Goal: Transaction & Acquisition: Purchase product/service

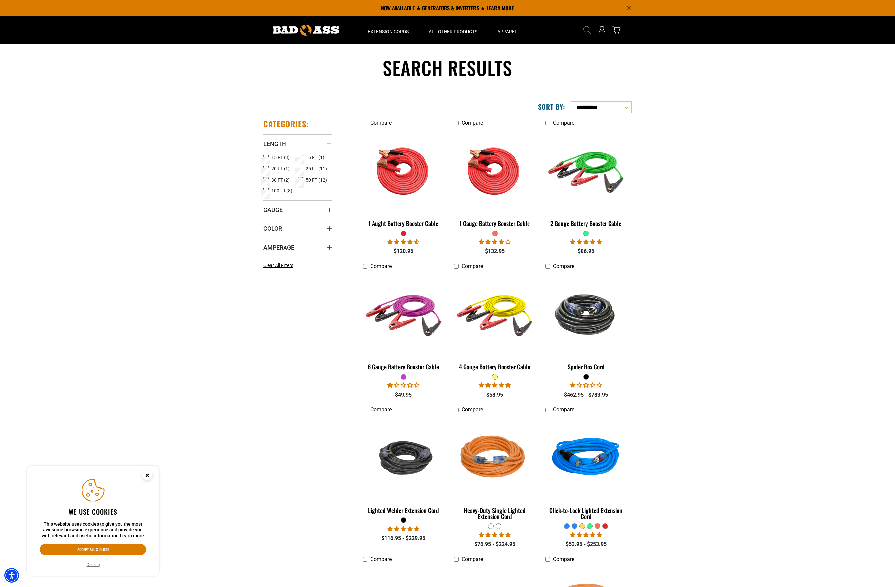
click at [589, 30] on use "Search" at bounding box center [587, 30] width 8 height 8
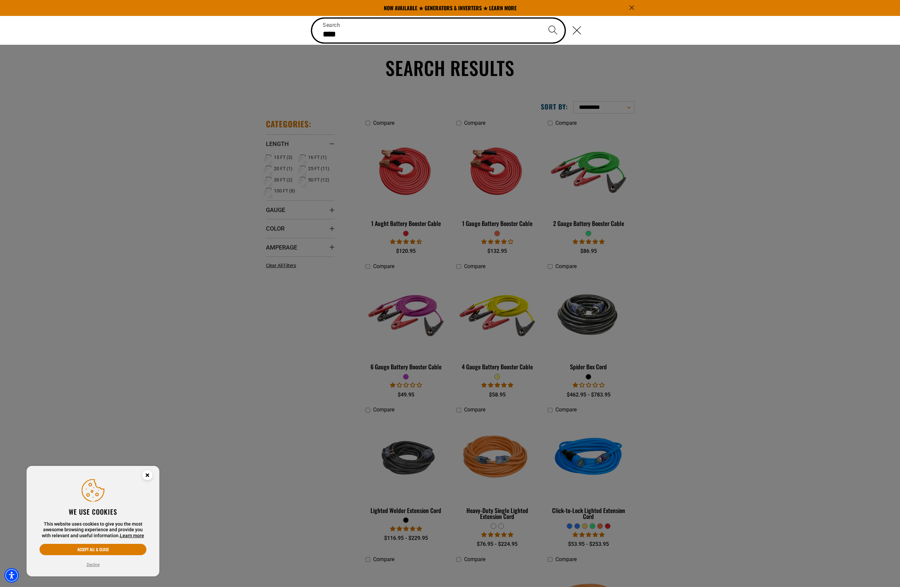
type input "****"
click at [553, 30] on button "Search" at bounding box center [552, 30] width 23 height 23
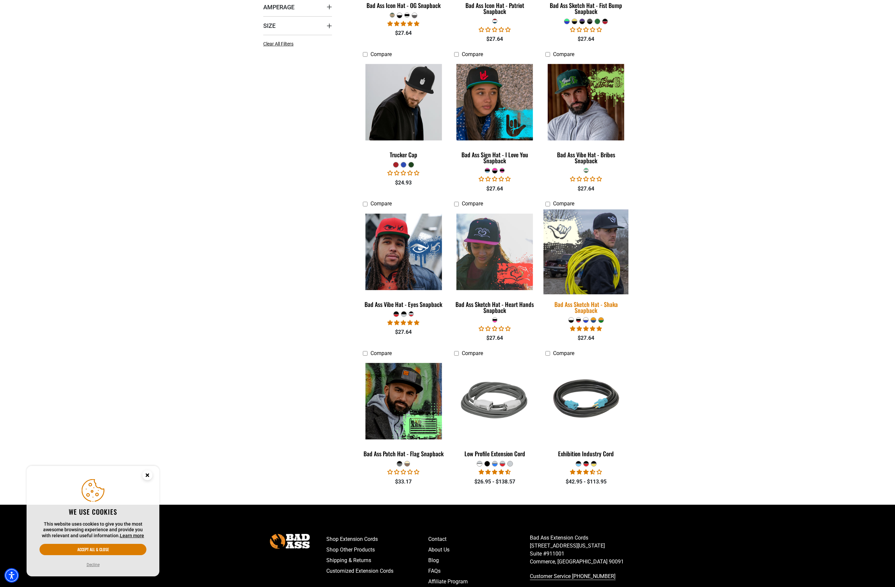
scroll to position [227, 0]
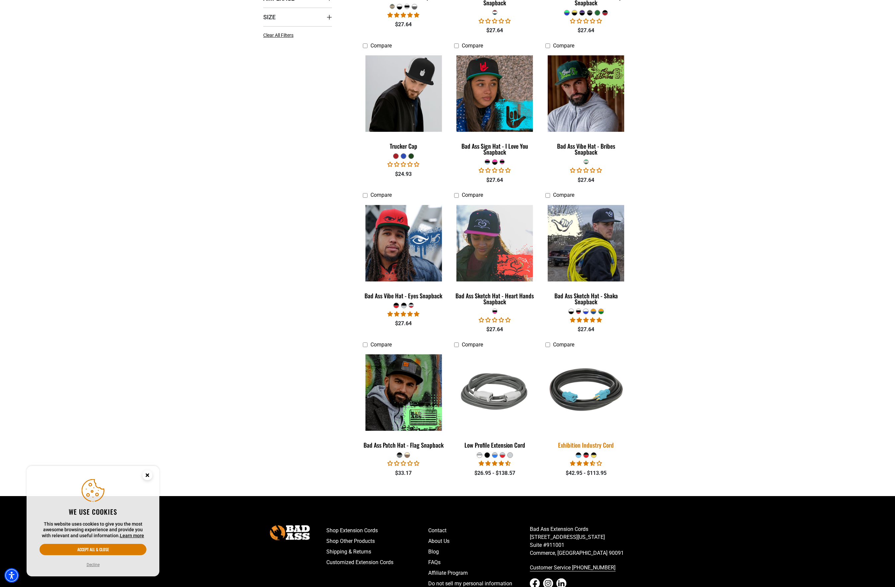
click at [594, 390] on img at bounding box center [585, 392] width 93 height 85
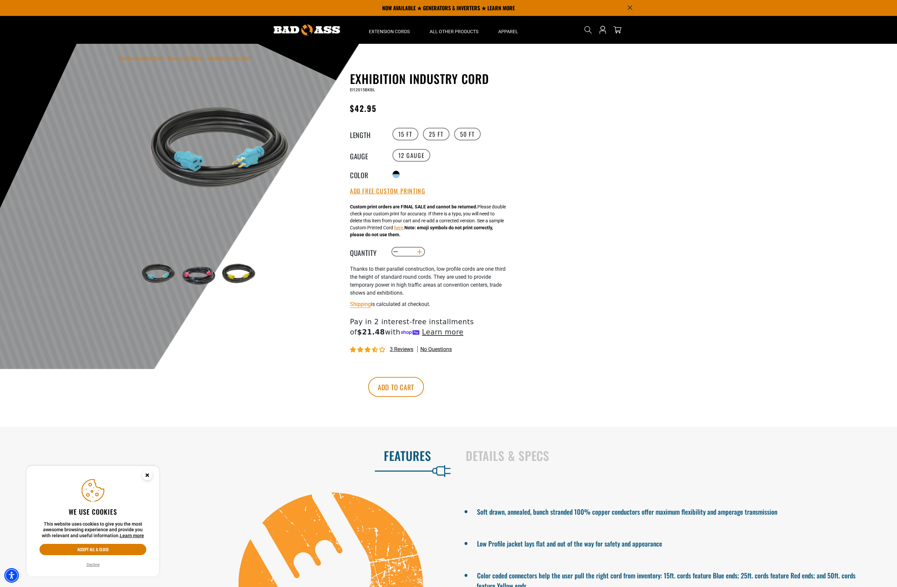
click at [420, 253] on button "Increase quantity for Exhibition Industry Cord" at bounding box center [420, 251] width 10 height 11
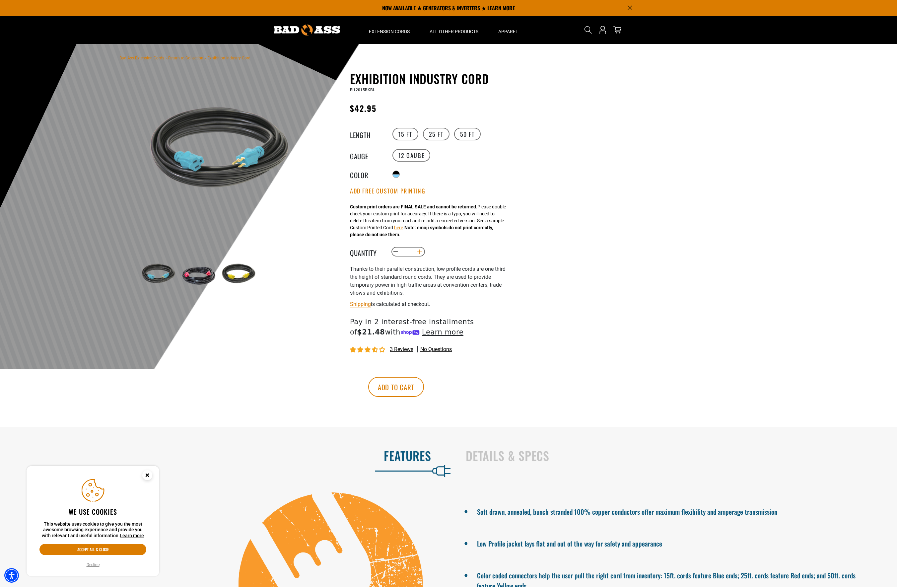
click at [420, 253] on button "Increase quantity for Exhibition Industry Cord" at bounding box center [420, 251] width 10 height 11
type input "**"
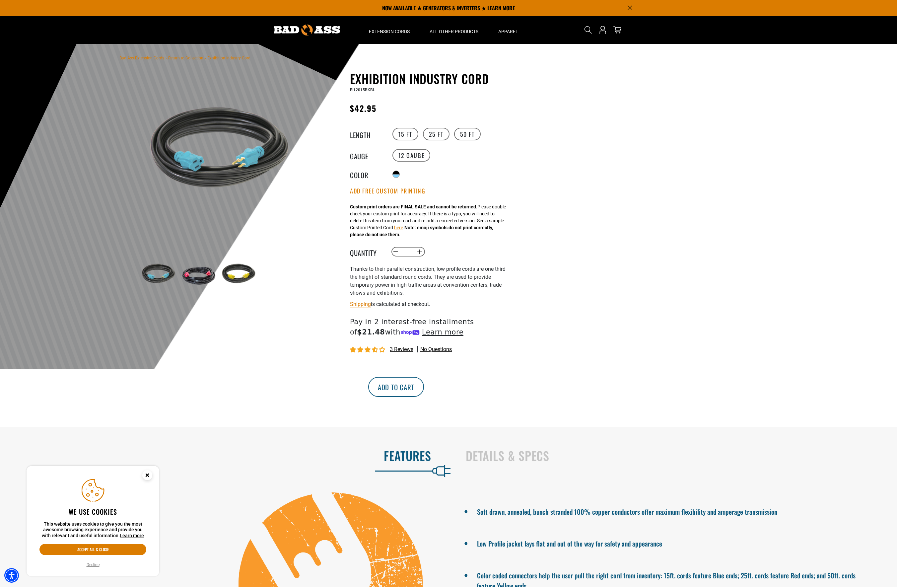
click at [424, 386] on button "Add to cart" at bounding box center [396, 387] width 56 height 20
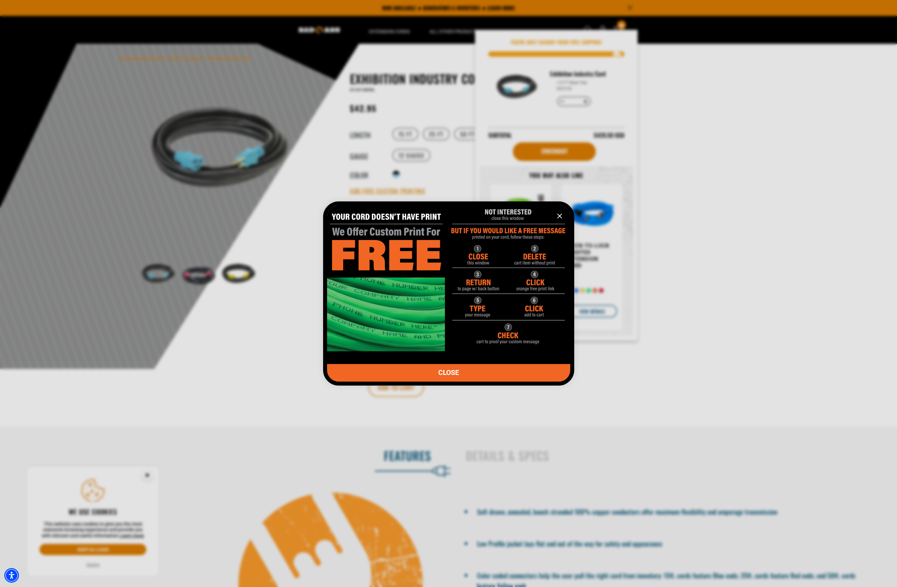
click at [561, 216] on icon "information" at bounding box center [560, 216] width 8 height 8
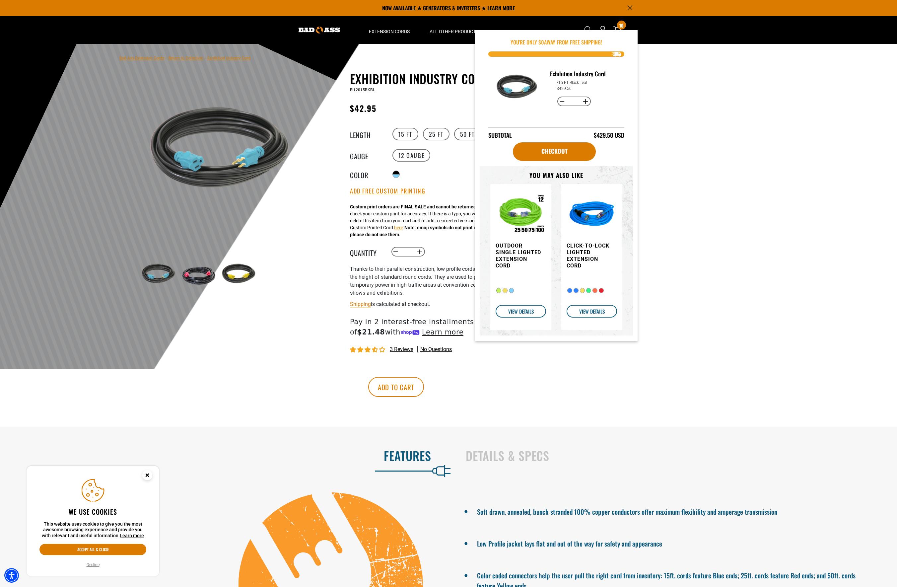
click at [719, 96] on div at bounding box center [448, 206] width 897 height 325
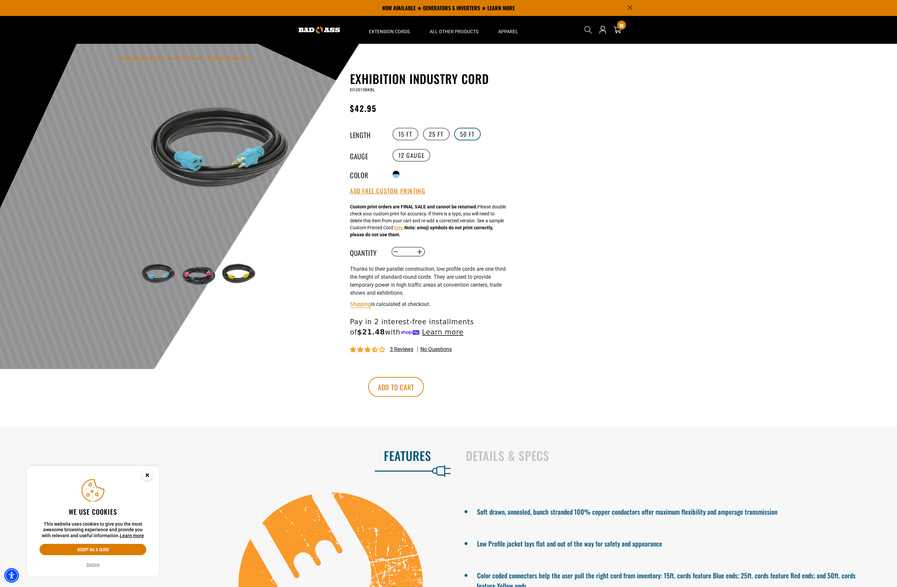
click at [467, 134] on label "50 FT" at bounding box center [467, 134] width 27 height 13
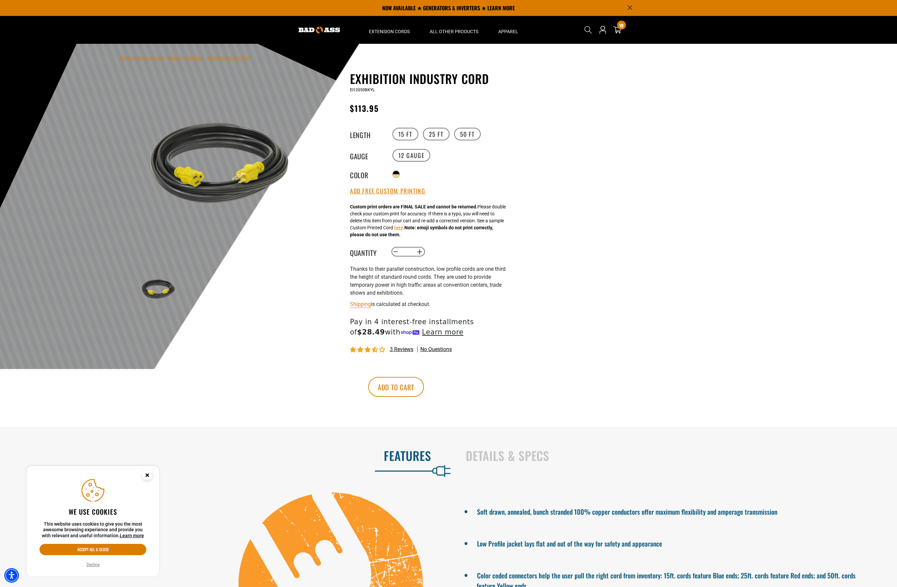
click at [586, 233] on div at bounding box center [448, 206] width 897 height 325
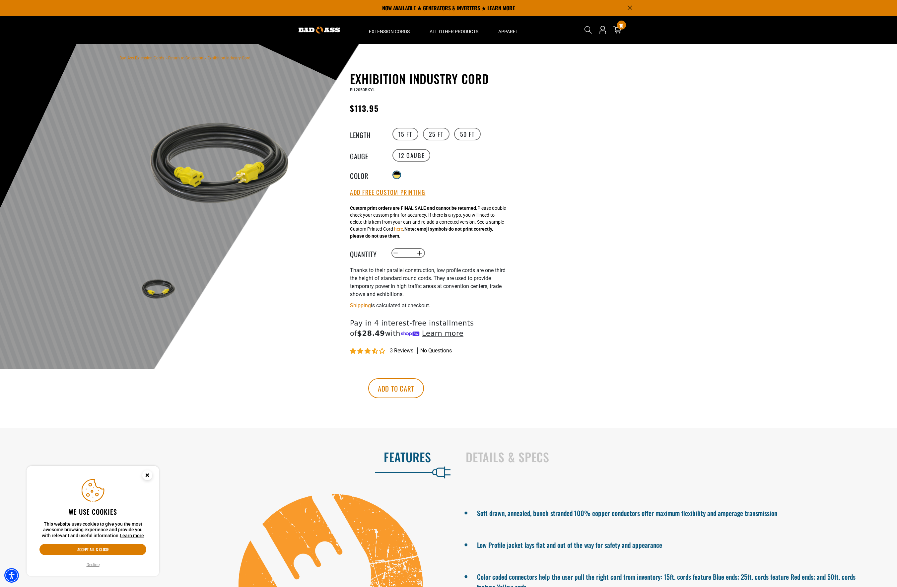
click at [397, 175] on div "products.product.variant_sold_out_or_unavailable" at bounding box center [397, 176] width 7 height 3
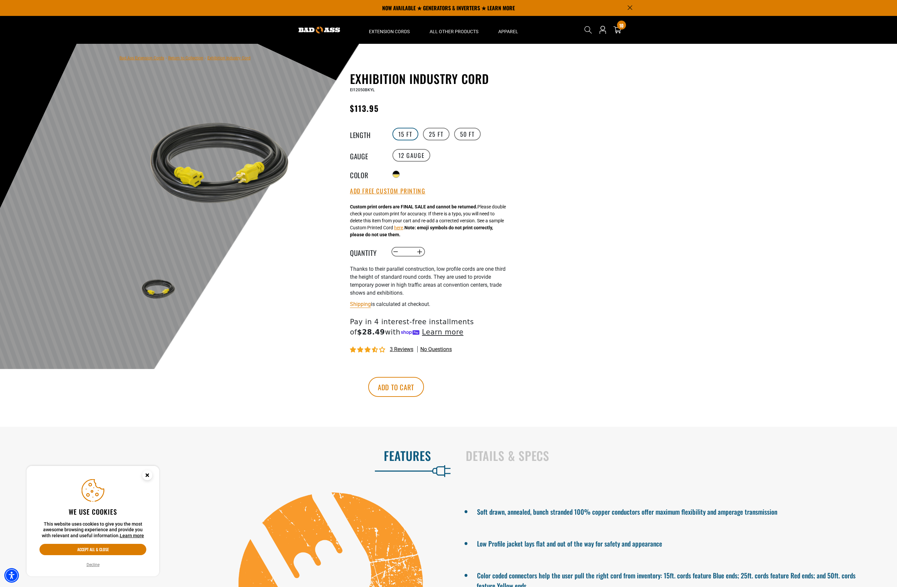
click at [397, 131] on label "15 FT" at bounding box center [406, 134] width 26 height 13
click at [443, 135] on label "25 FT" at bounding box center [436, 134] width 27 height 13
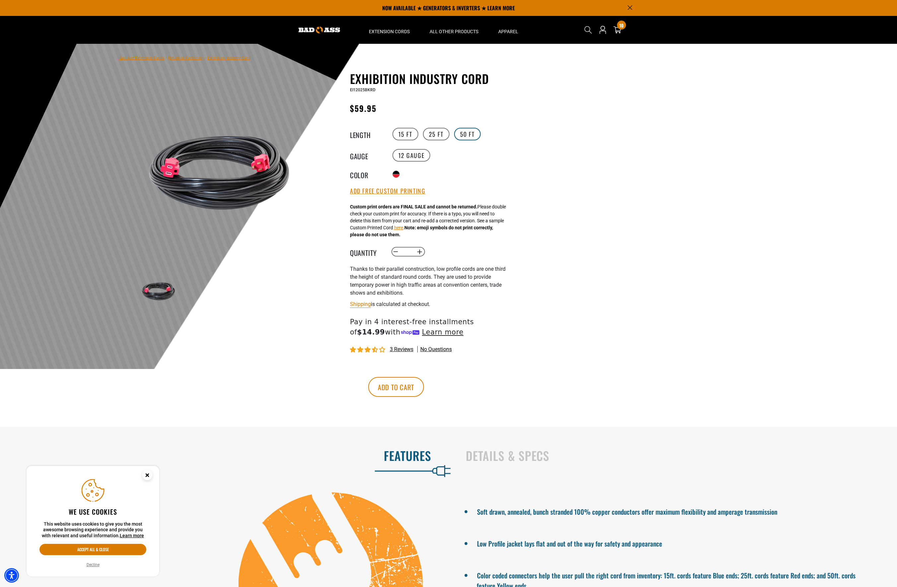
click at [465, 132] on label "50 FT" at bounding box center [467, 134] width 27 height 13
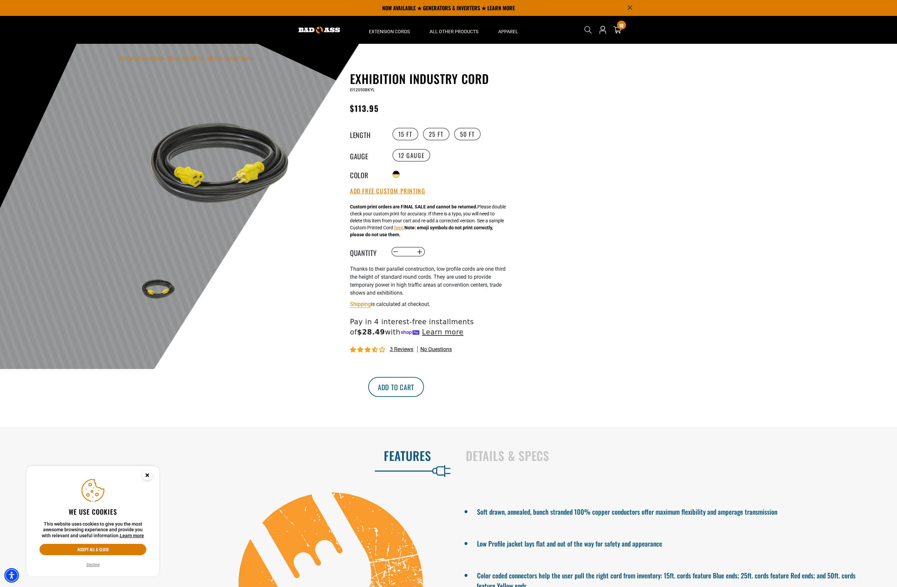
click at [424, 392] on button "Add to cart" at bounding box center [396, 387] width 56 height 20
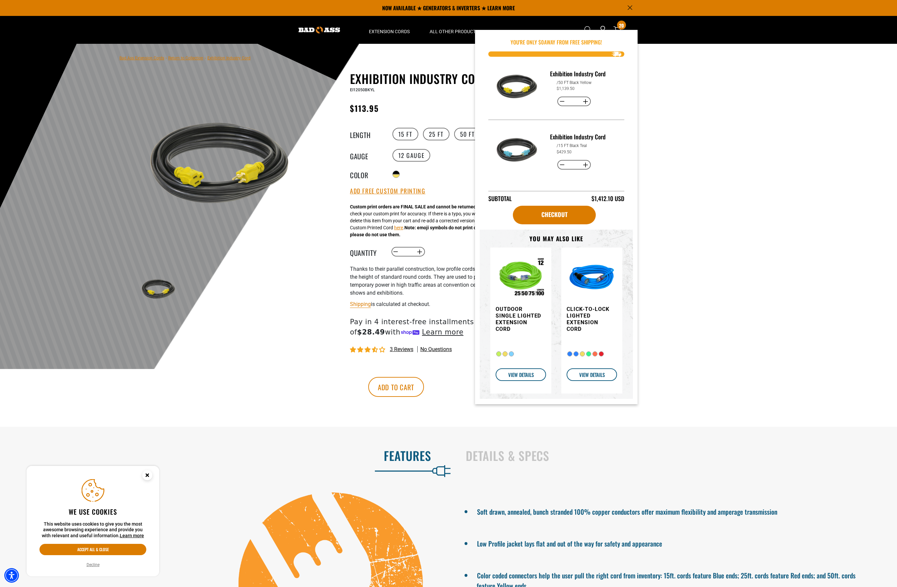
click at [672, 83] on div at bounding box center [448, 206] width 897 height 325
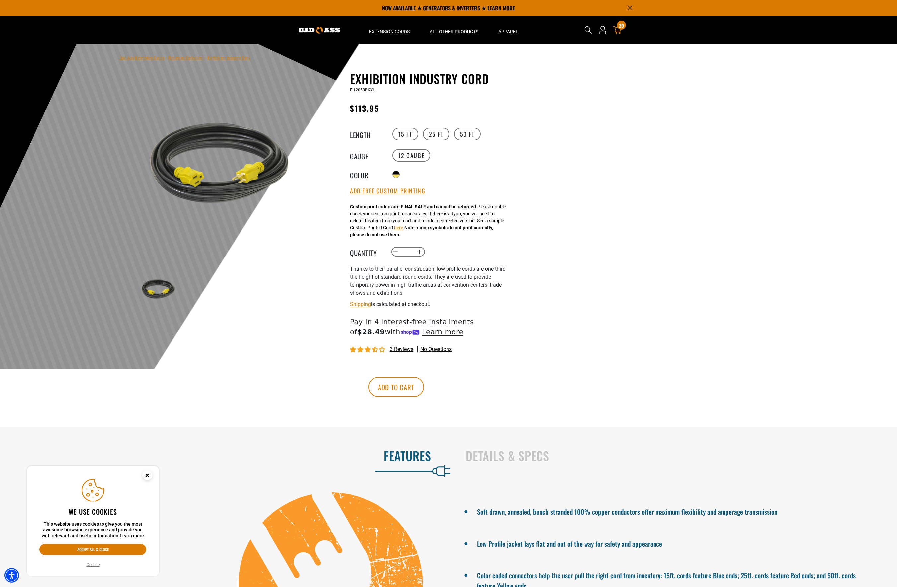
click at [620, 30] on icon "cart" at bounding box center [617, 30] width 9 height 9
click at [391, 191] on button "Add Free Custom Printing" at bounding box center [387, 190] width 75 height 7
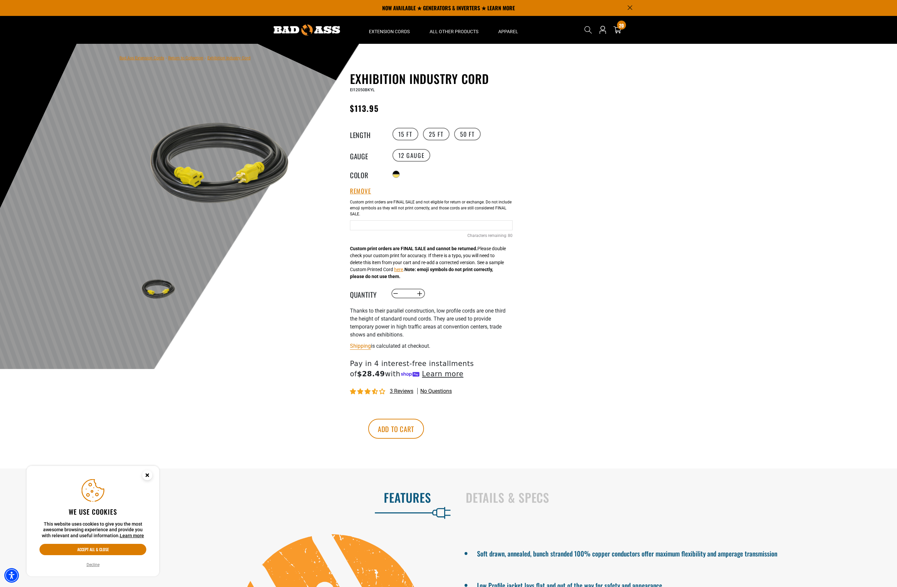
click at [390, 226] on input "text" at bounding box center [431, 225] width 163 height 10
type input "**********"
click at [732, 183] on div at bounding box center [448, 206] width 897 height 325
click at [424, 431] on button "Add to cart" at bounding box center [396, 429] width 56 height 20
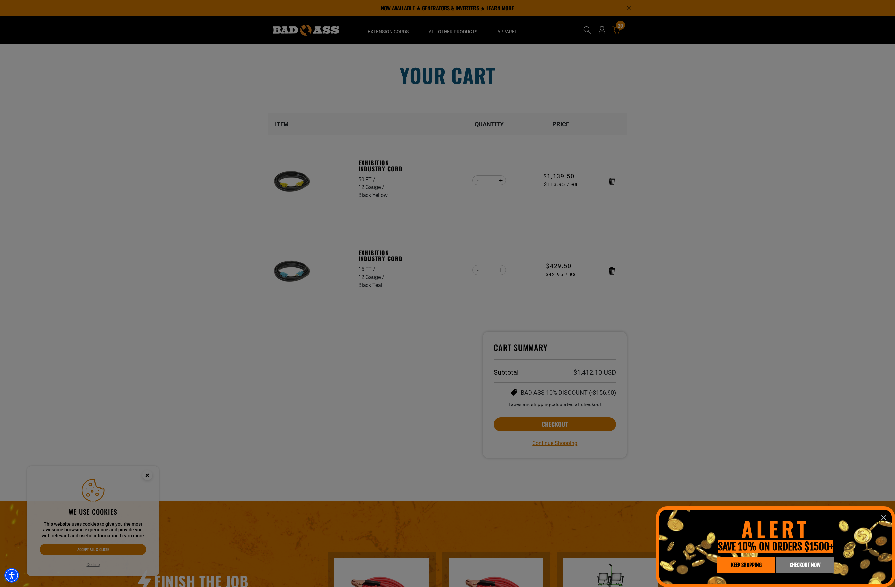
click at [886, 519] on icon "information" at bounding box center [883, 518] width 8 height 8
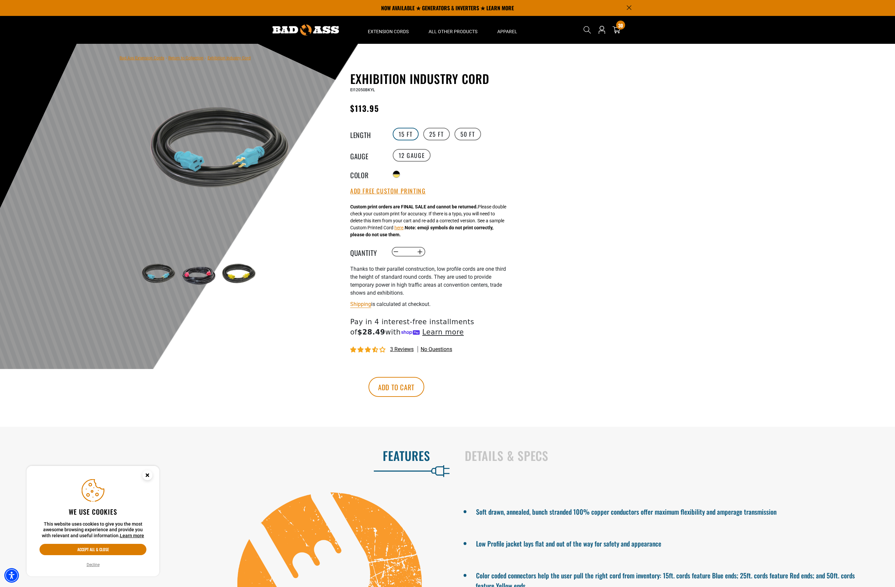
click at [408, 132] on label "15 FT" at bounding box center [406, 134] width 26 height 13
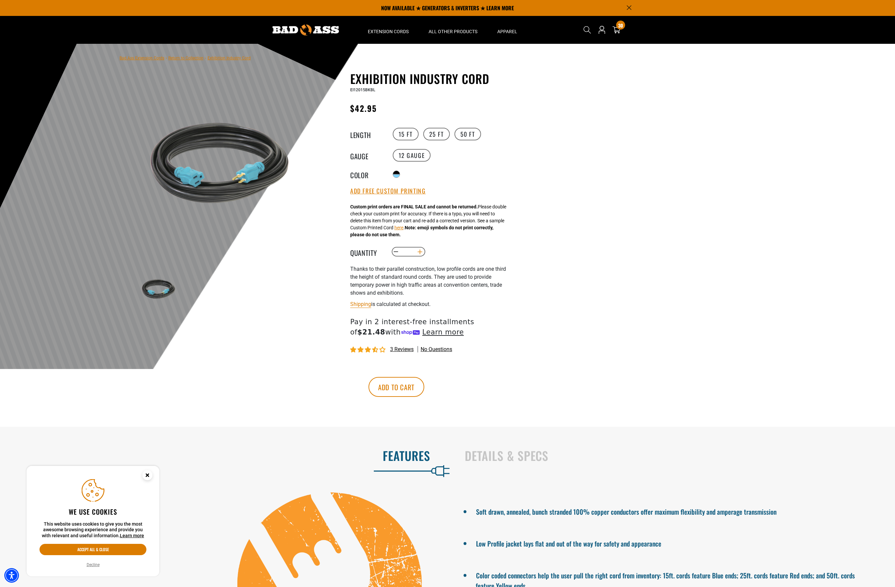
click at [419, 254] on button "Increase quantity for Exhibition Industry Cord" at bounding box center [420, 251] width 10 height 11
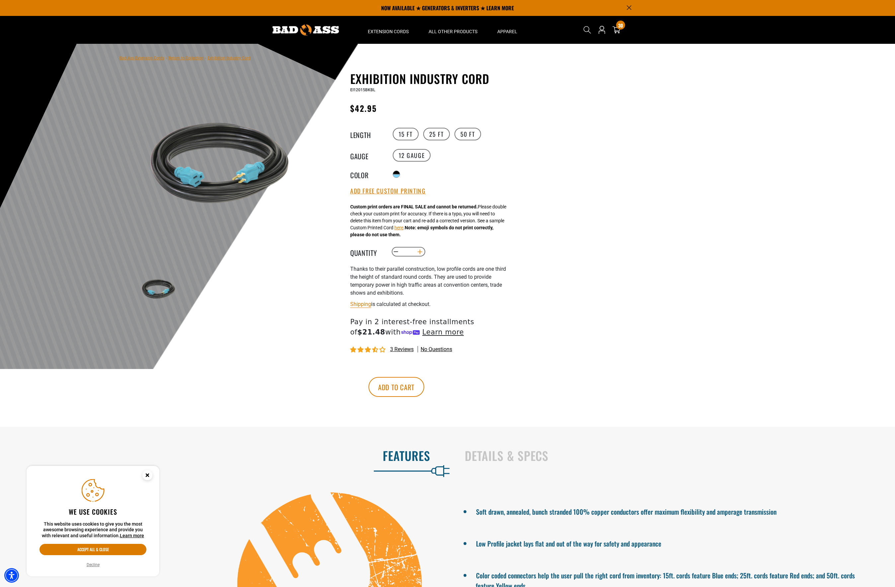
click at [419, 254] on button "Increase quantity for Exhibition Industry Cord" at bounding box center [420, 251] width 10 height 11
click at [420, 254] on button "Increase quantity for Exhibition Industry Cord" at bounding box center [420, 251] width 10 height 11
type input "**"
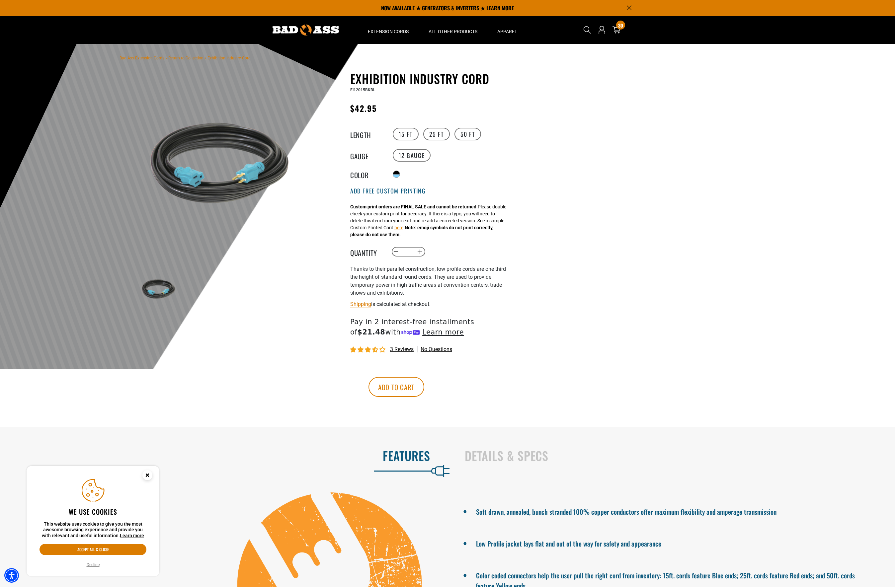
click at [407, 192] on button "Add Free Custom Printing" at bounding box center [387, 190] width 75 height 7
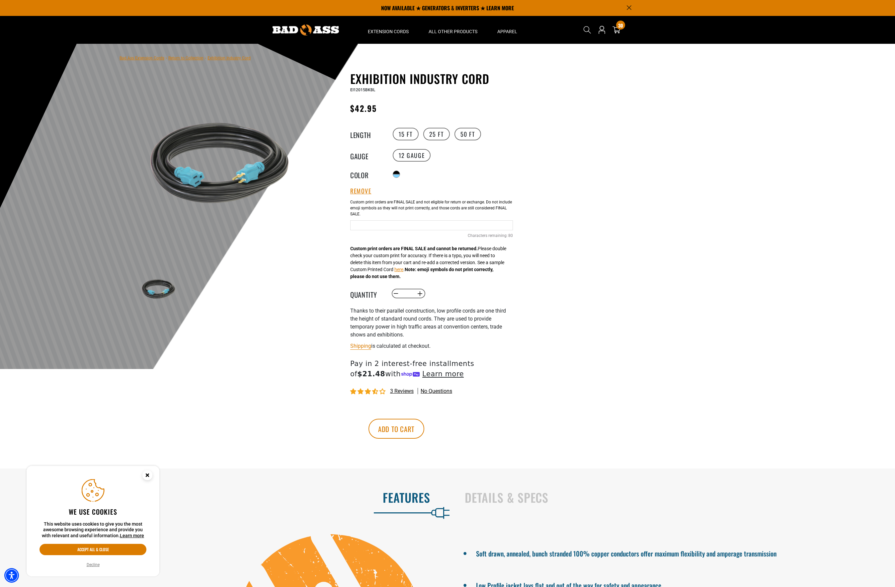
click at [396, 230] on input "Text field" at bounding box center [431, 225] width 163 height 10
type input "**********"
click at [614, 207] on div at bounding box center [447, 206] width 895 height 325
click at [424, 424] on button "Add to cart" at bounding box center [396, 429] width 56 height 20
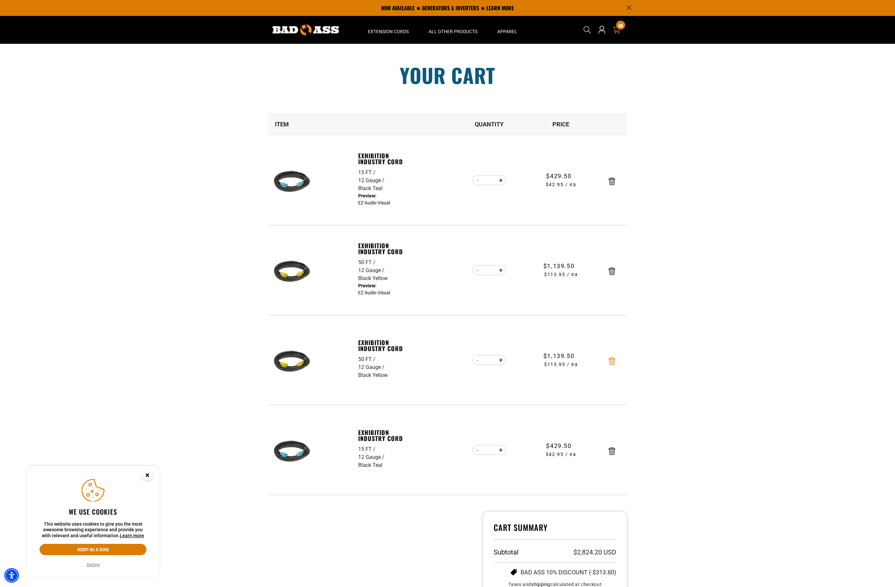
click at [610, 361] on icon "Remove Exhibition Industry Cord - 50 FT / 12 Gauge / Black Yellow" at bounding box center [611, 361] width 7 height 8
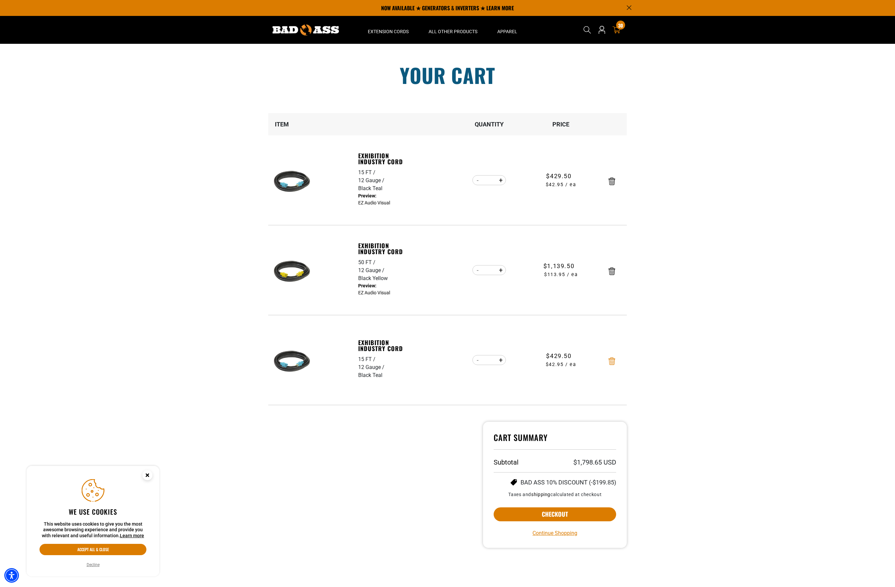
click at [612, 360] on icon "Remove Exhibition Industry Cord - 15 FT / 12 Gauge / Black Teal" at bounding box center [611, 361] width 7 height 8
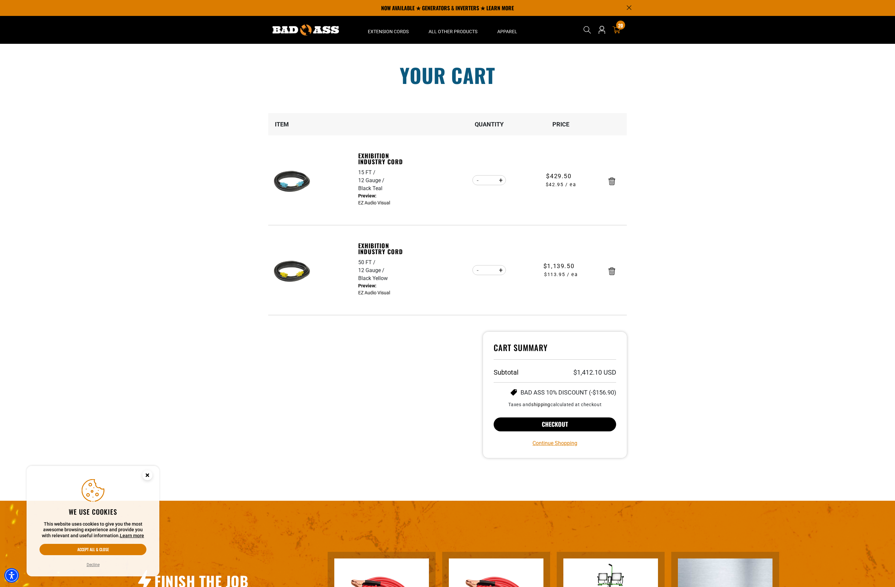
click at [564, 425] on button "Checkout" at bounding box center [554, 424] width 122 height 14
